Goal: Navigation & Orientation: Go to known website

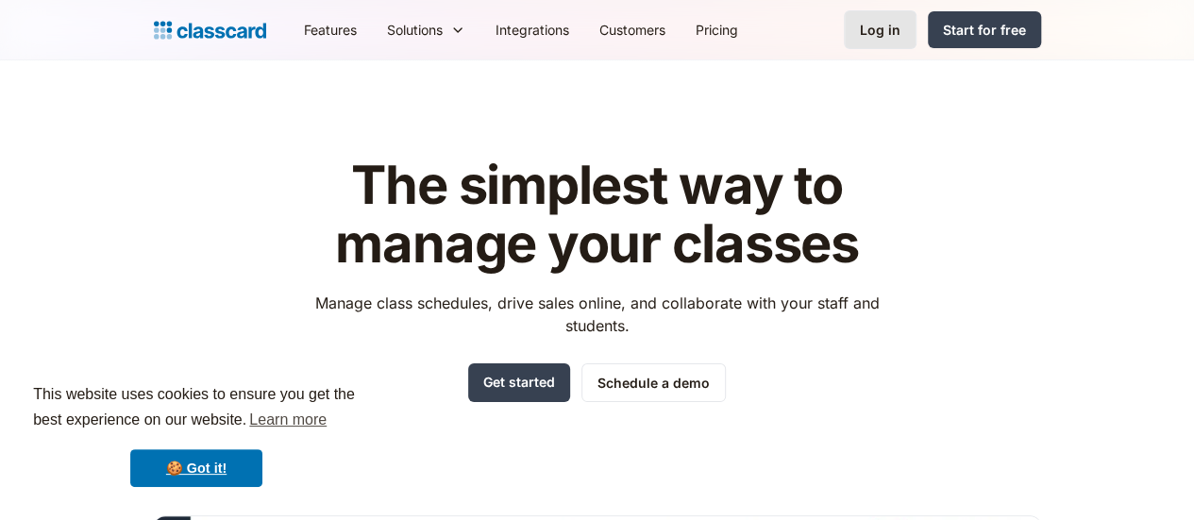
click at [901, 24] on div "Log in" at bounding box center [880, 30] width 41 height 20
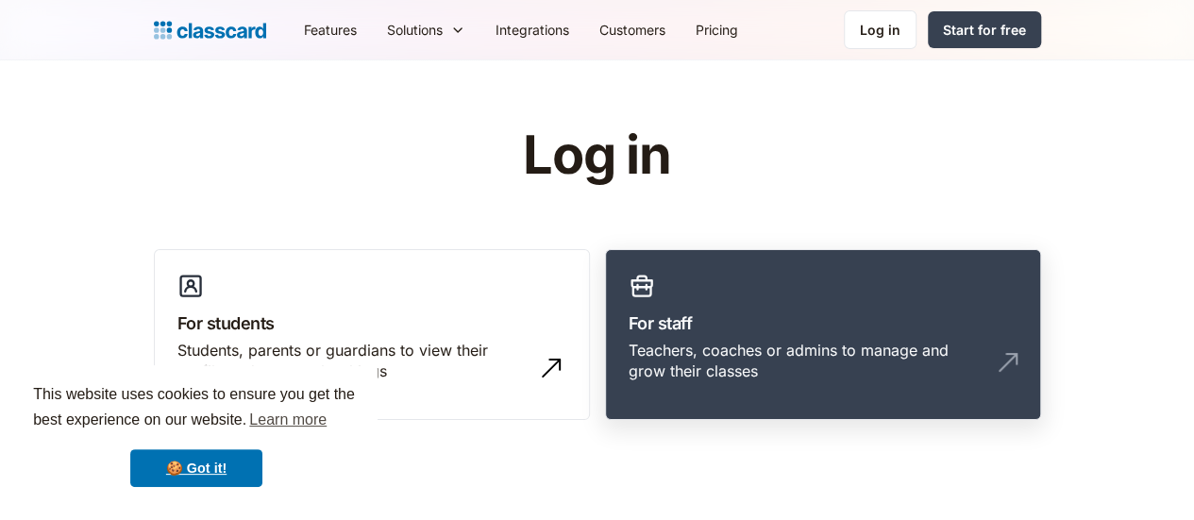
click at [770, 340] on div "Teachers, coaches or admins to manage and grow their classes" at bounding box center [804, 361] width 351 height 42
